Goal: Task Accomplishment & Management: Use online tool/utility

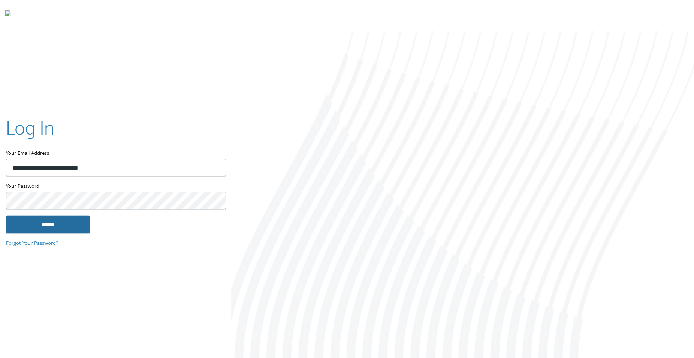
type input "**********"
click at [51, 223] on input "******" at bounding box center [48, 224] width 84 height 18
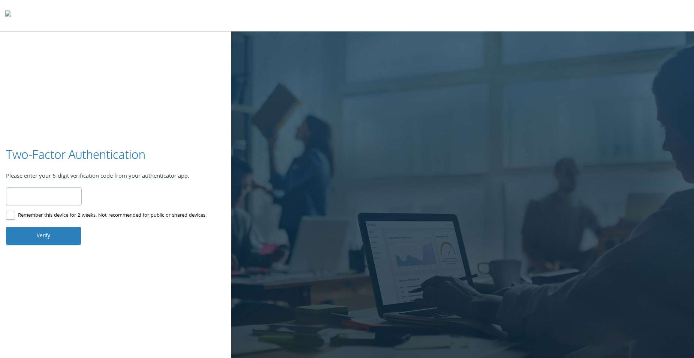
click at [56, 193] on input "number" at bounding box center [44, 196] width 76 height 18
type input "******"
